Goal: Task Accomplishment & Management: Complete application form

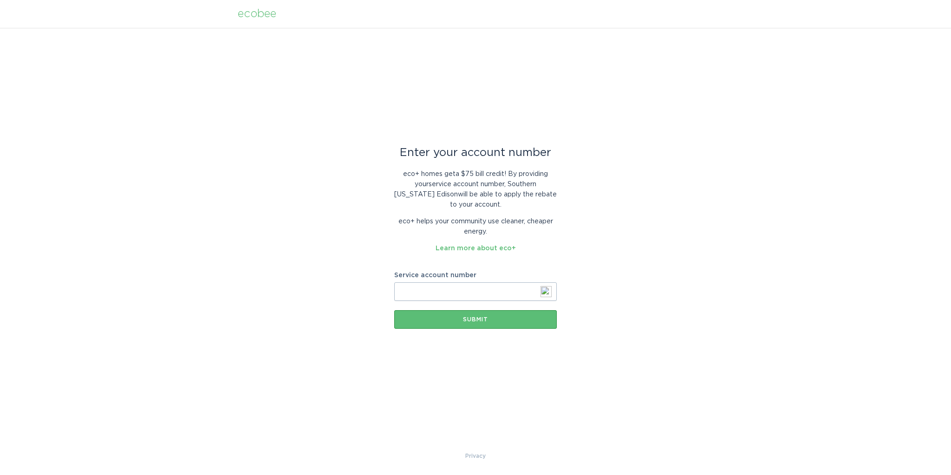
click at [449, 288] on input "Service account number" at bounding box center [475, 291] width 162 height 19
type input "8001537518"
click at [474, 318] on div "Submit" at bounding box center [475, 320] width 153 height 6
